Goal: Ask a question

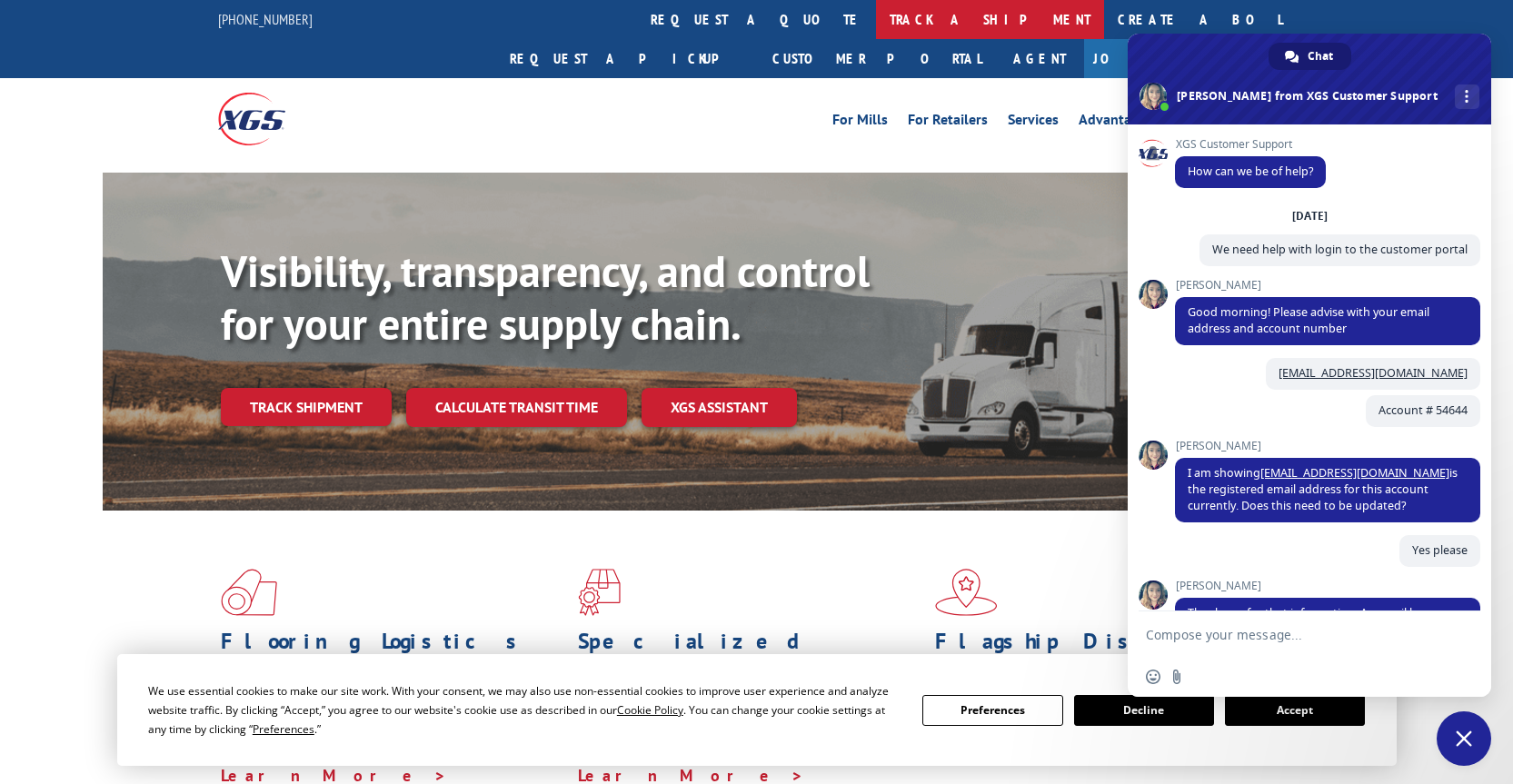
scroll to position [315, 0]
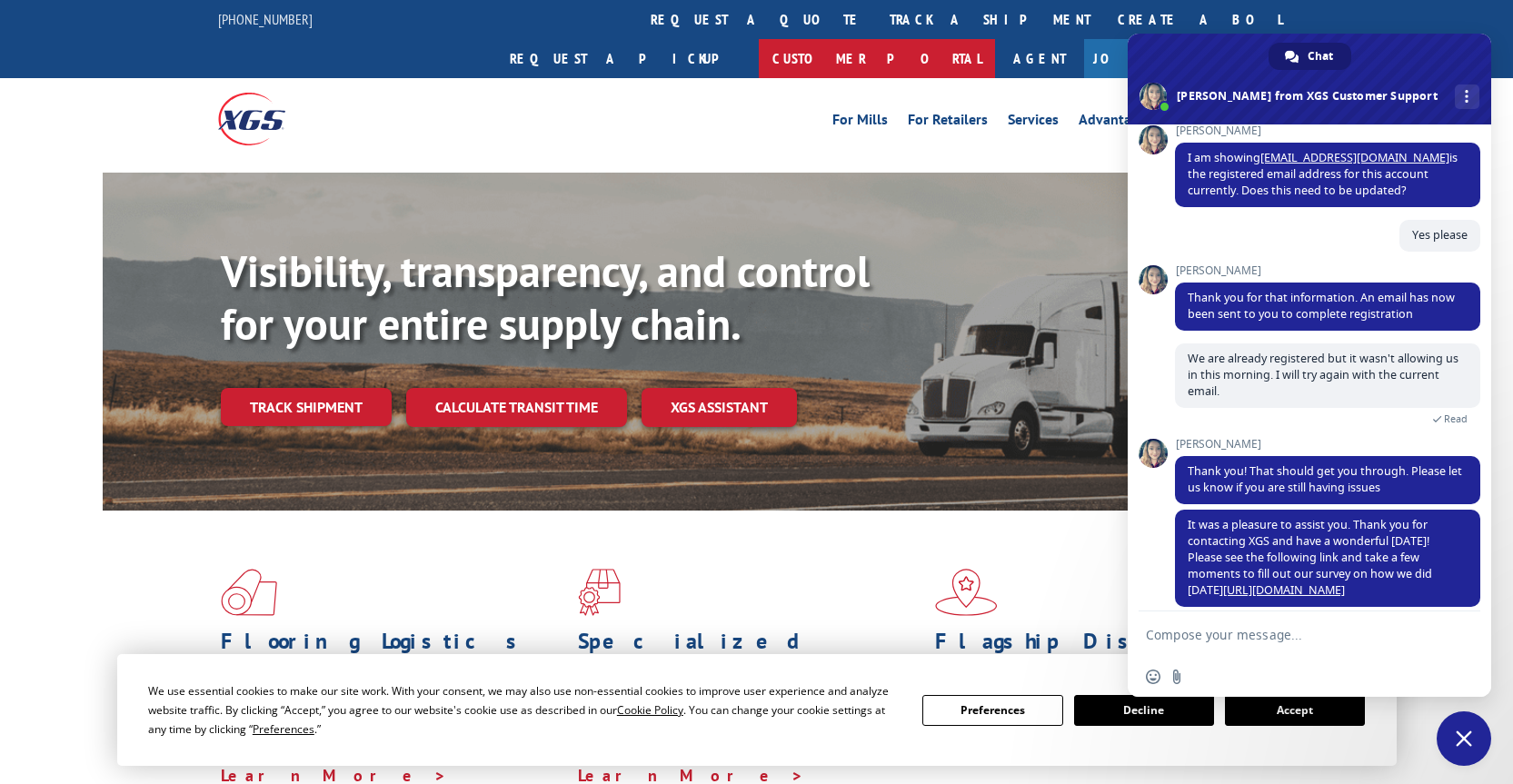
click at [995, 39] on link "Customer Portal" at bounding box center [876, 59] width 236 height 39
type textarea "Hello. Our online account for the customer portal has been disabled."
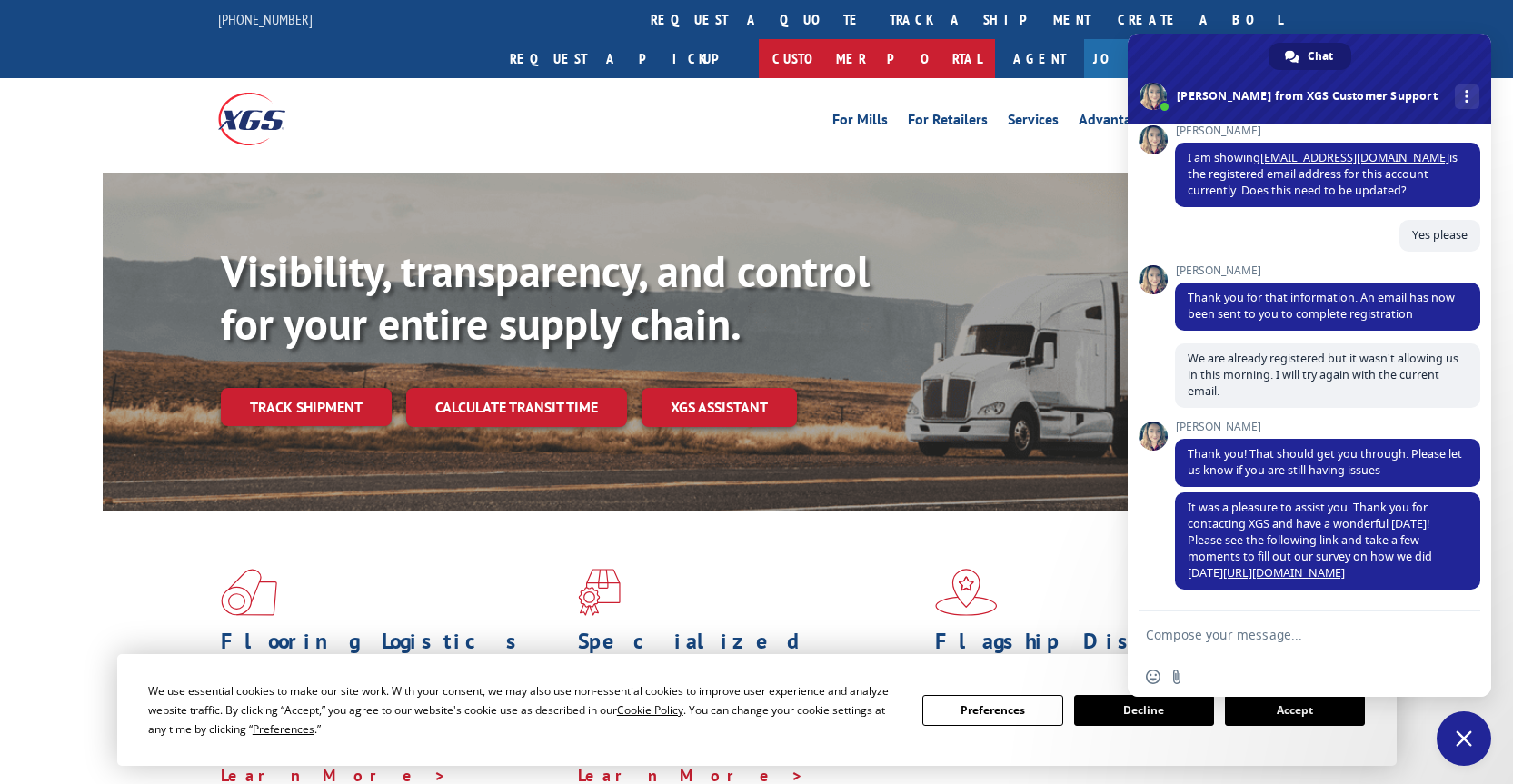
type textarea "yes please"
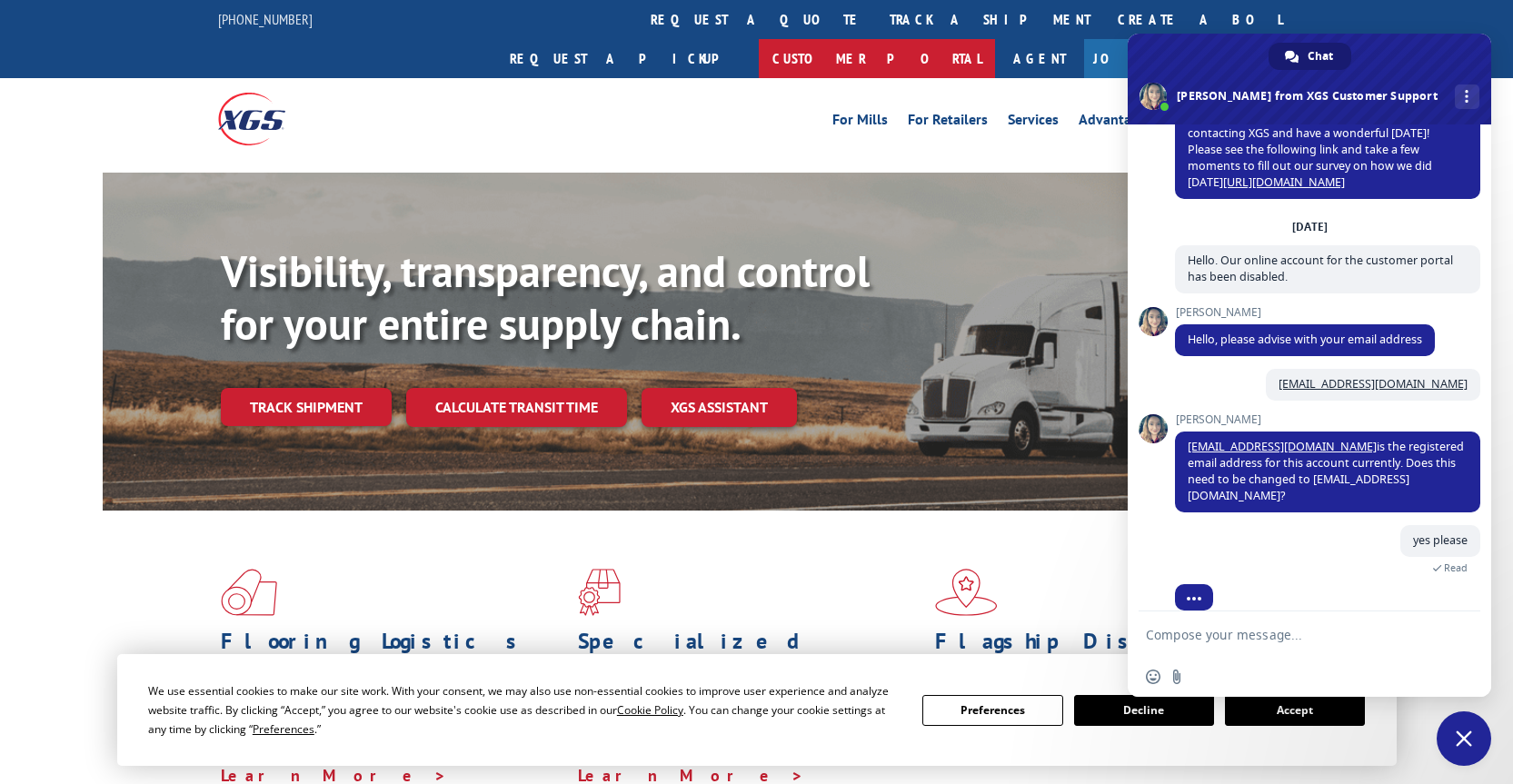
scroll to position [742, 0]
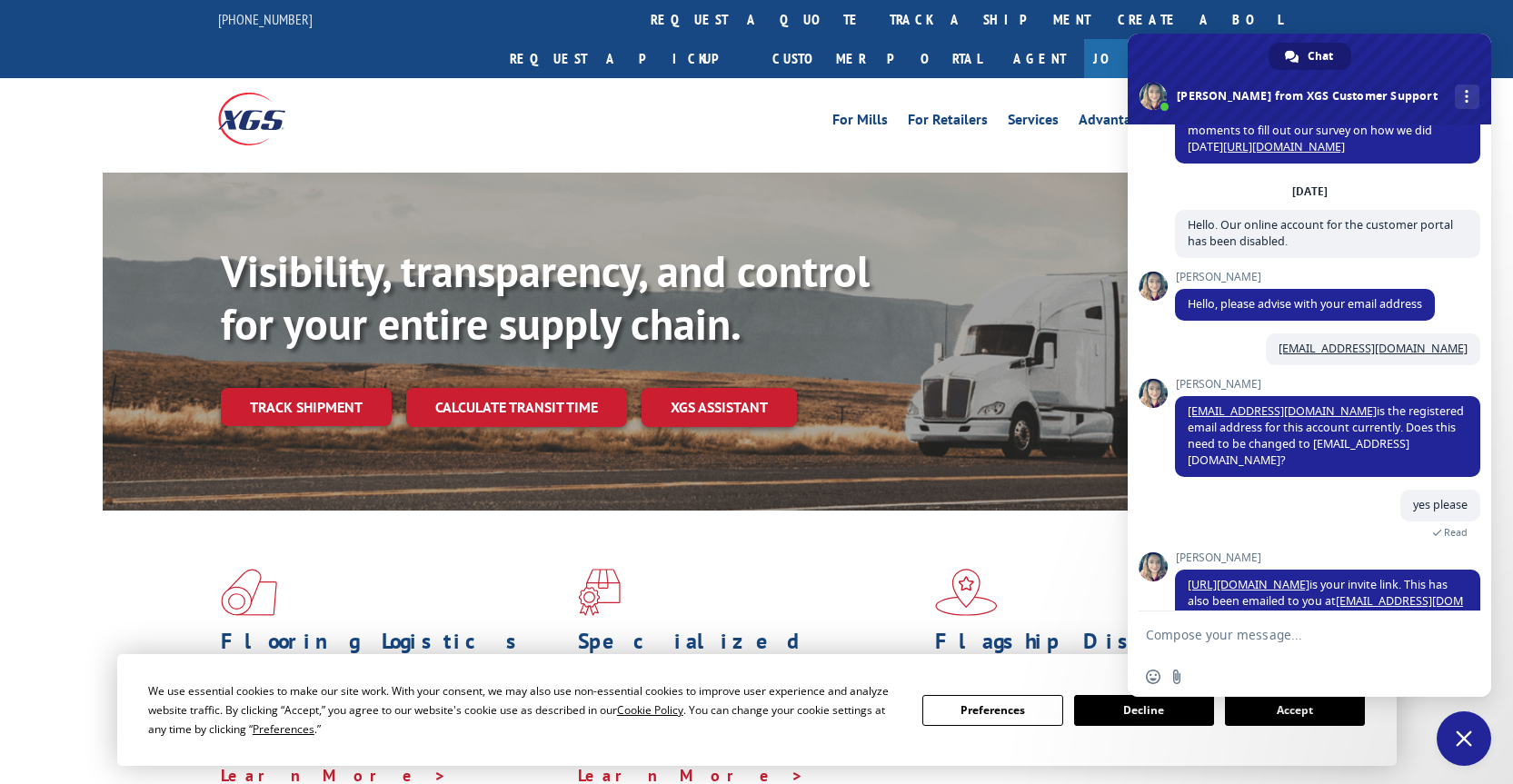
type textarea "ok thanks"
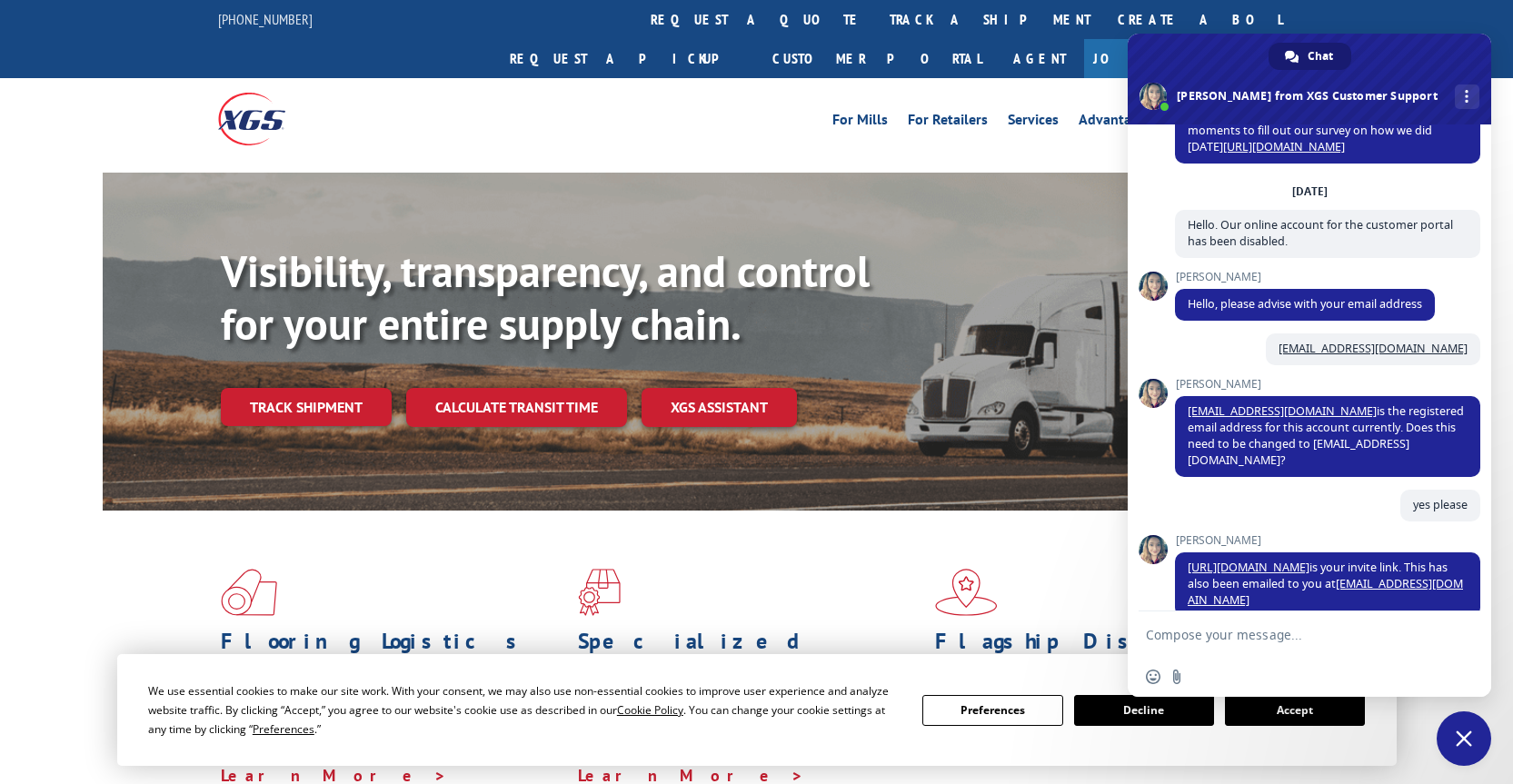
type textarea "No thanks!"
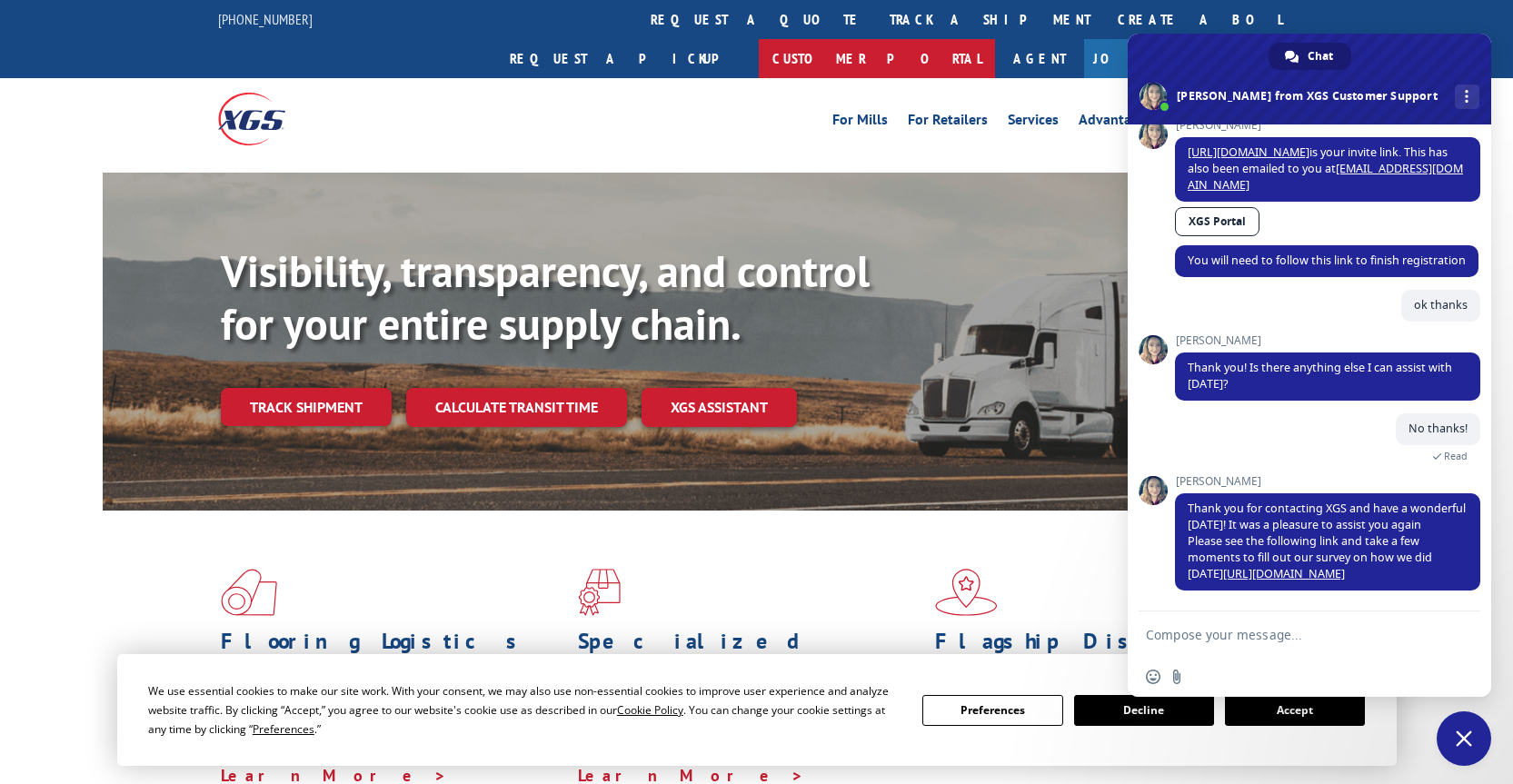
click at [995, 39] on link "Customer Portal" at bounding box center [876, 59] width 236 height 39
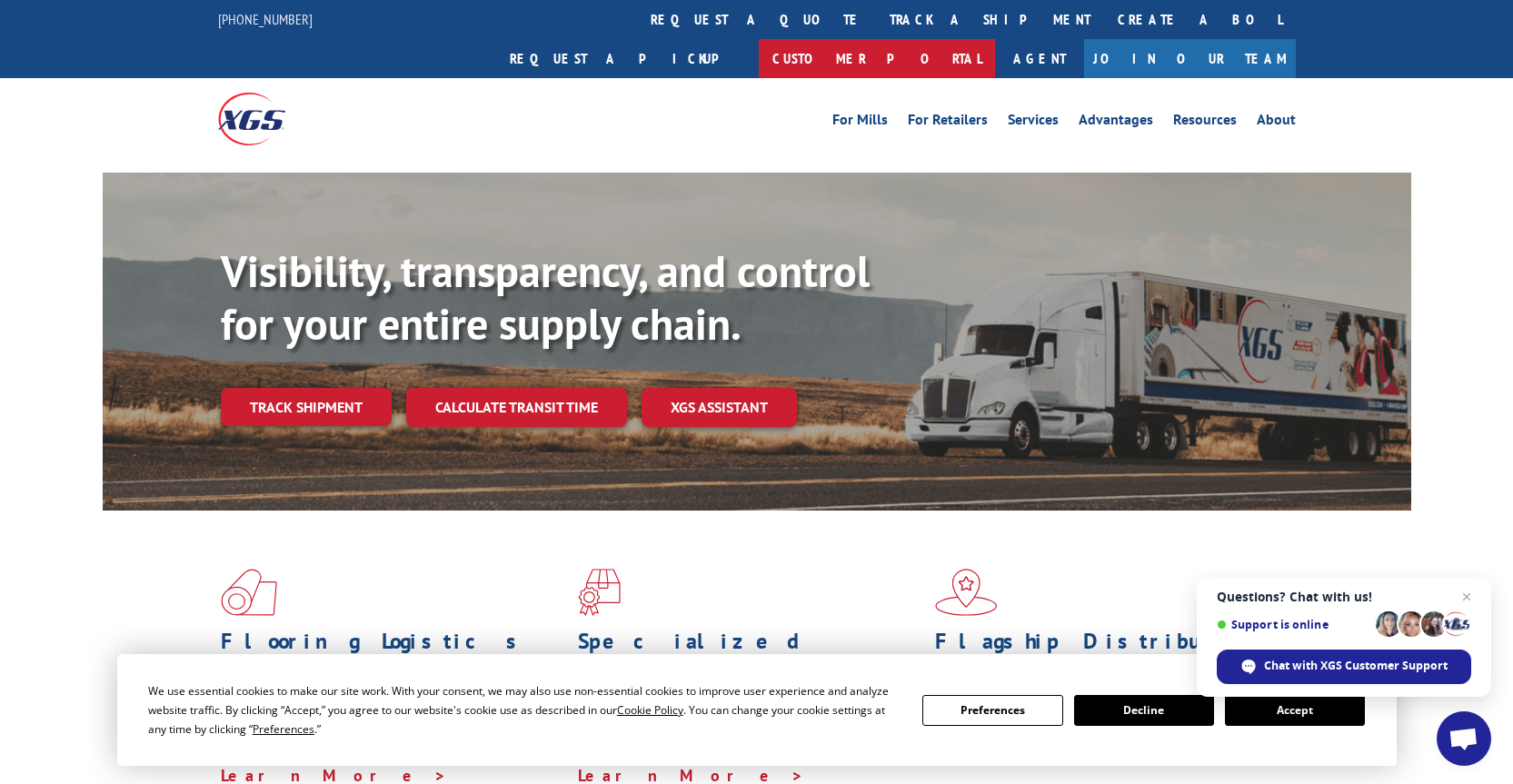
click at [995, 39] on link "Customer Portal" at bounding box center [876, 59] width 236 height 39
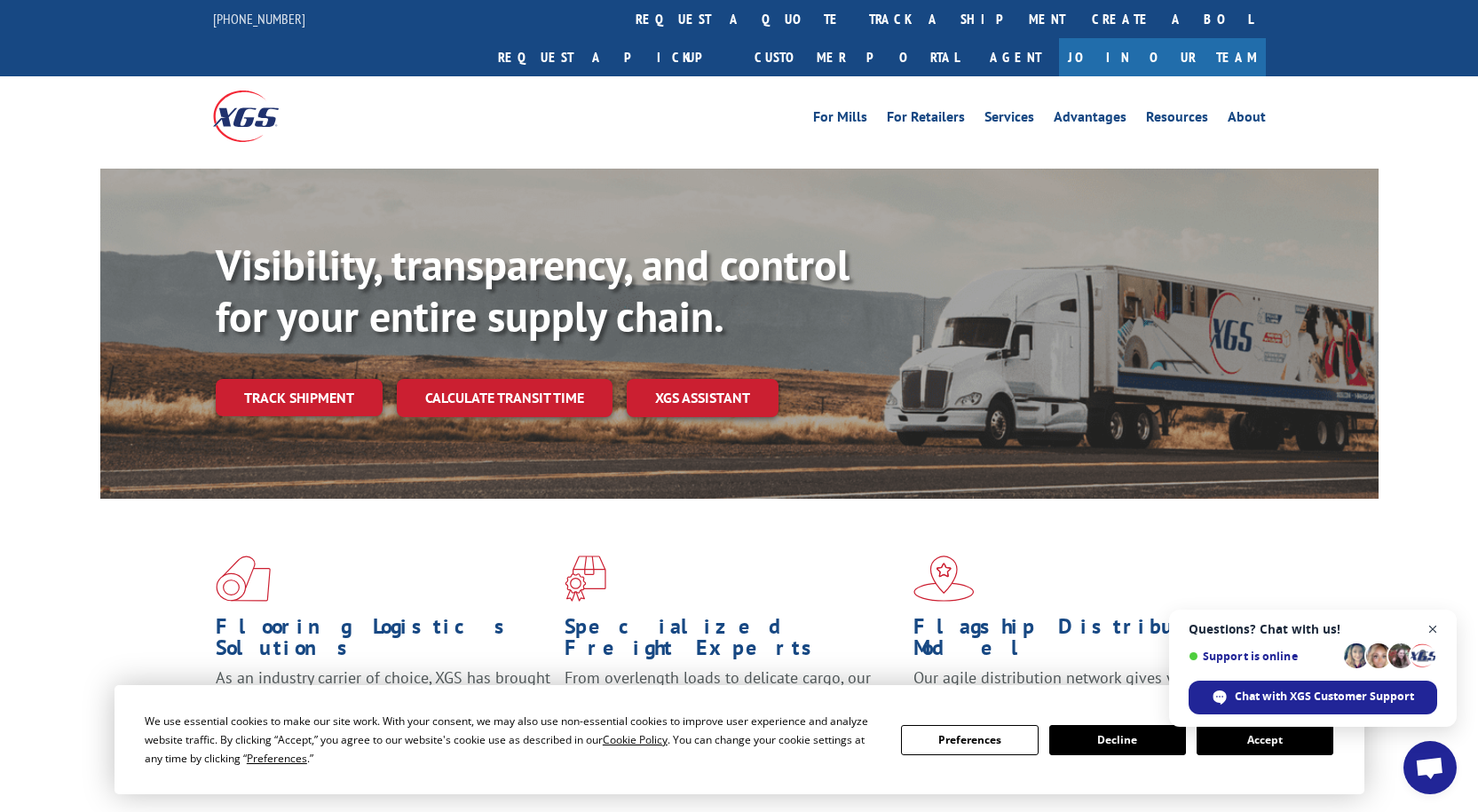
click at [1430, 626] on span "Close chat" at bounding box center [1433, 630] width 22 height 22
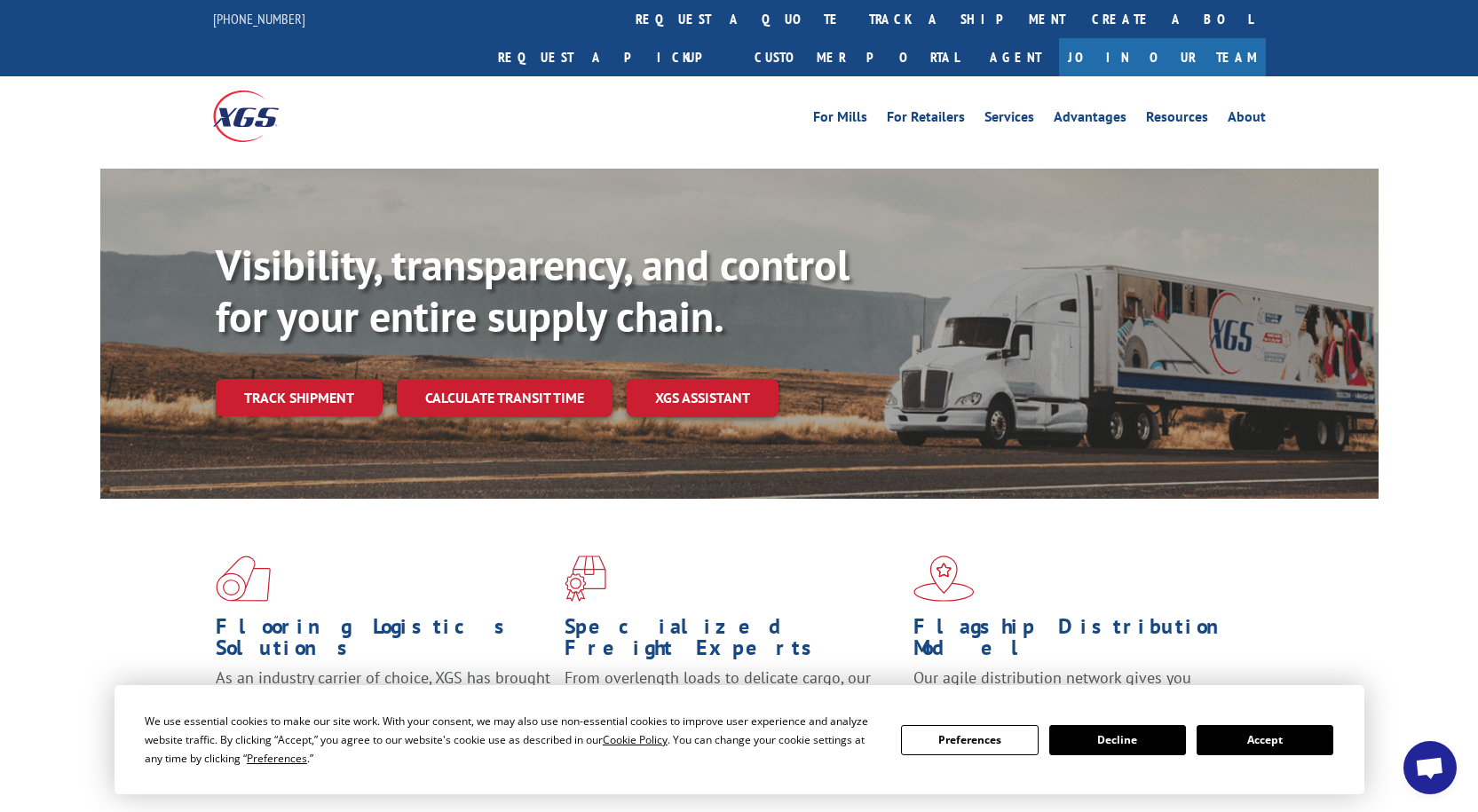
click at [1264, 732] on button "Accept" at bounding box center [1265, 740] width 137 height 30
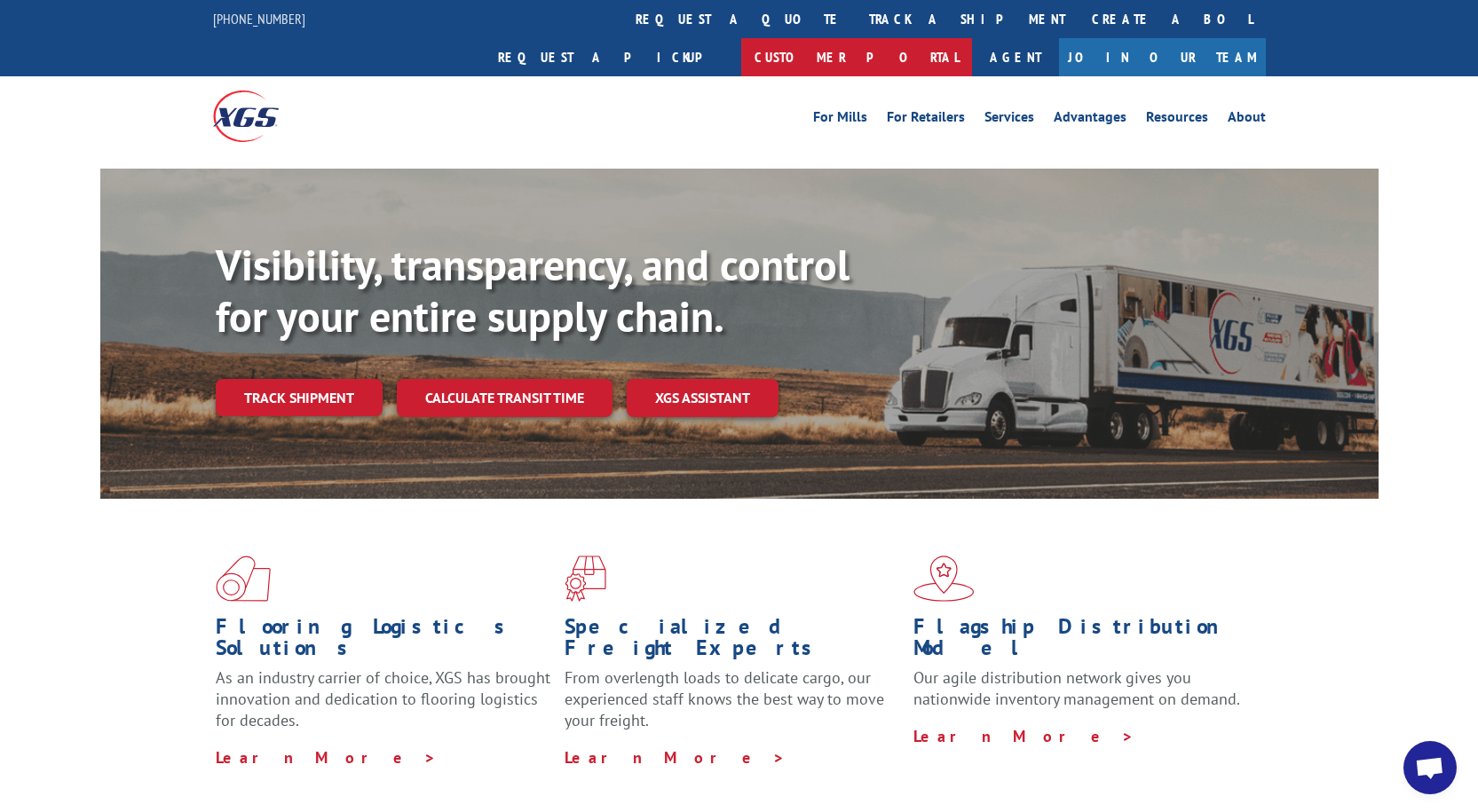
click at [972, 39] on link "Customer Portal" at bounding box center [856, 58] width 231 height 39
